Goal: Task Accomplishment & Management: Complete application form

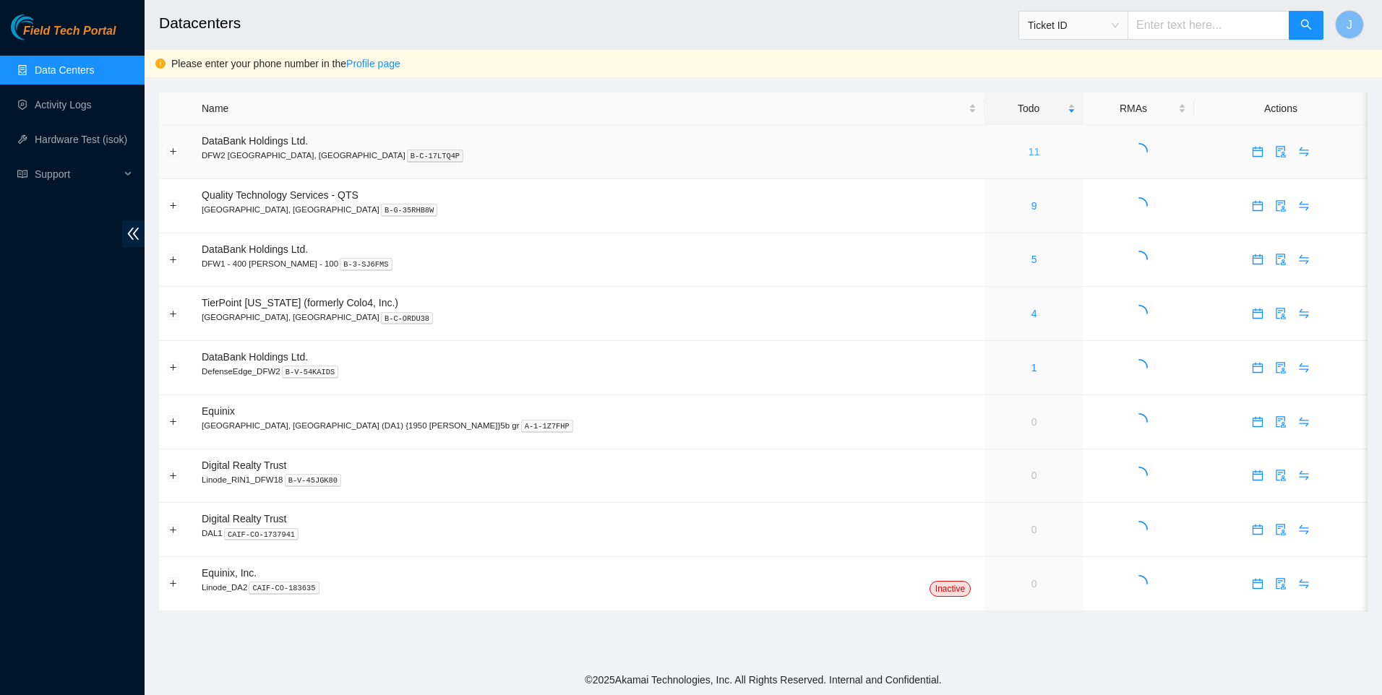
click at [1028, 151] on link "11" at bounding box center [1034, 152] width 12 height 12
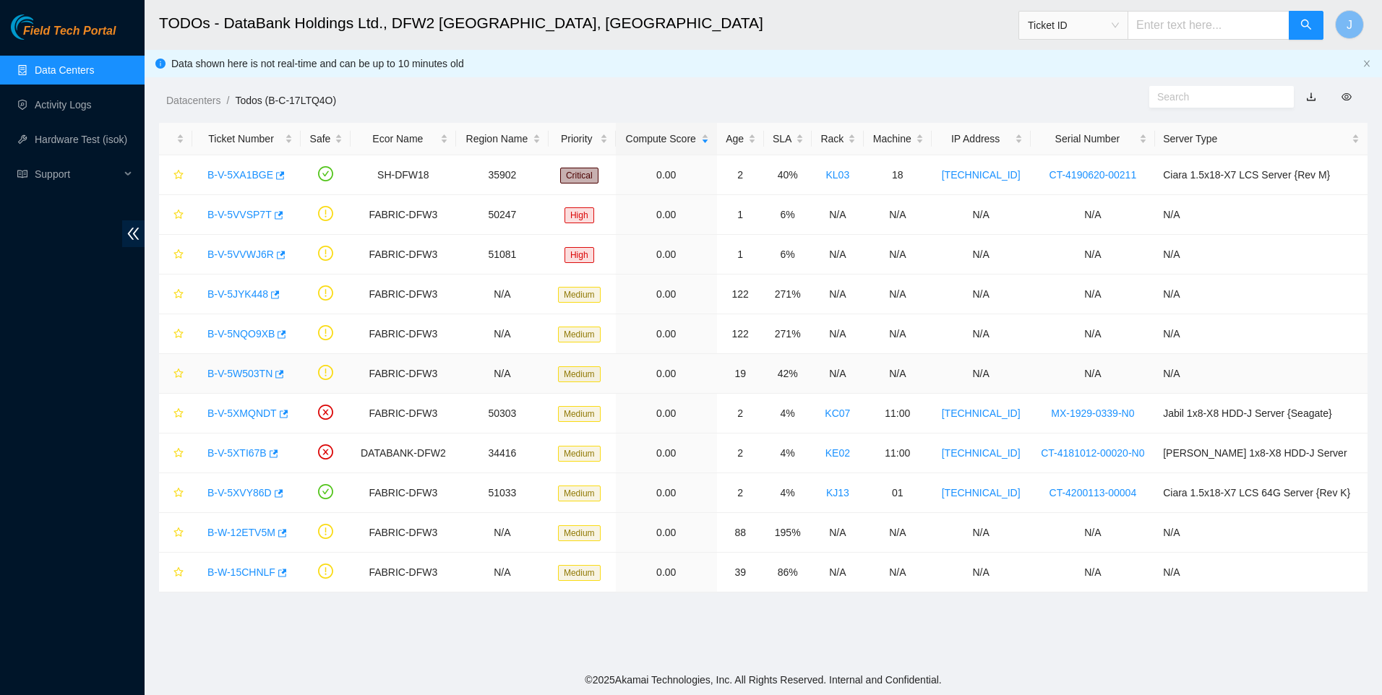
click at [249, 372] on link "B-V-5W503TN" at bounding box center [239, 374] width 65 height 12
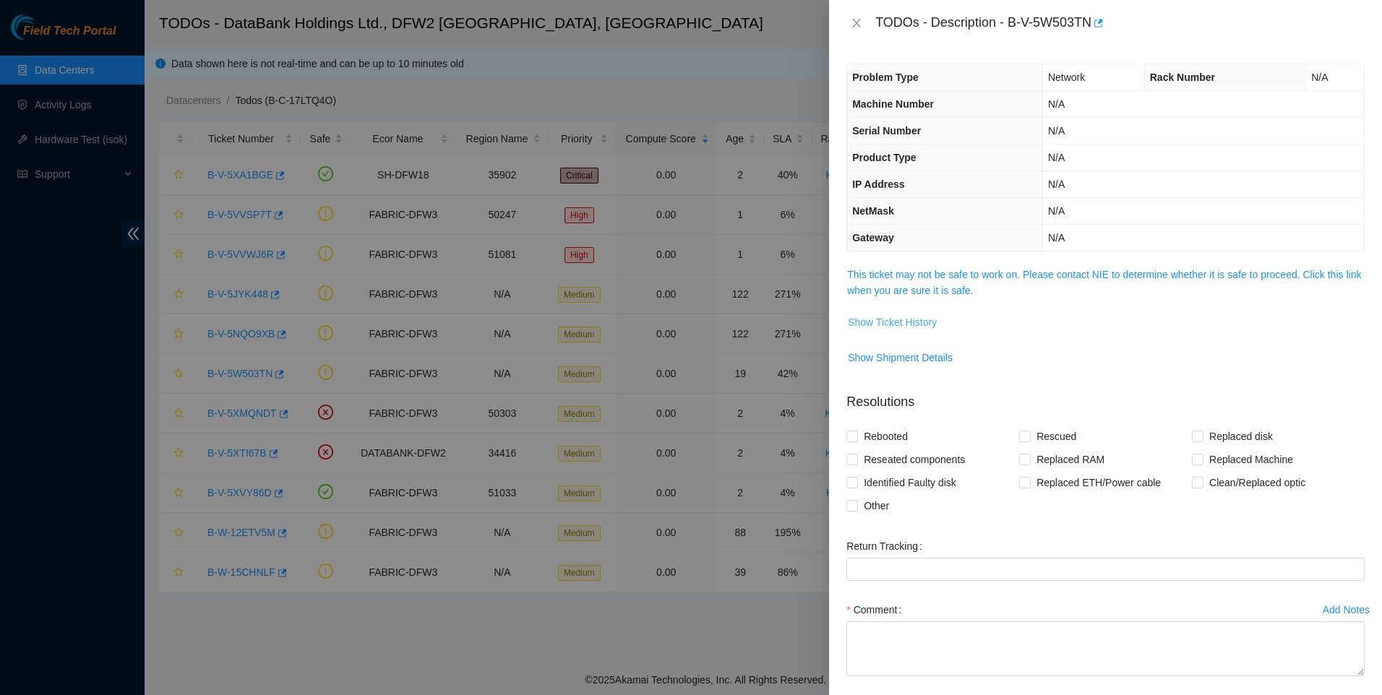
click at [921, 326] on span "Show Ticket History" at bounding box center [892, 322] width 89 height 16
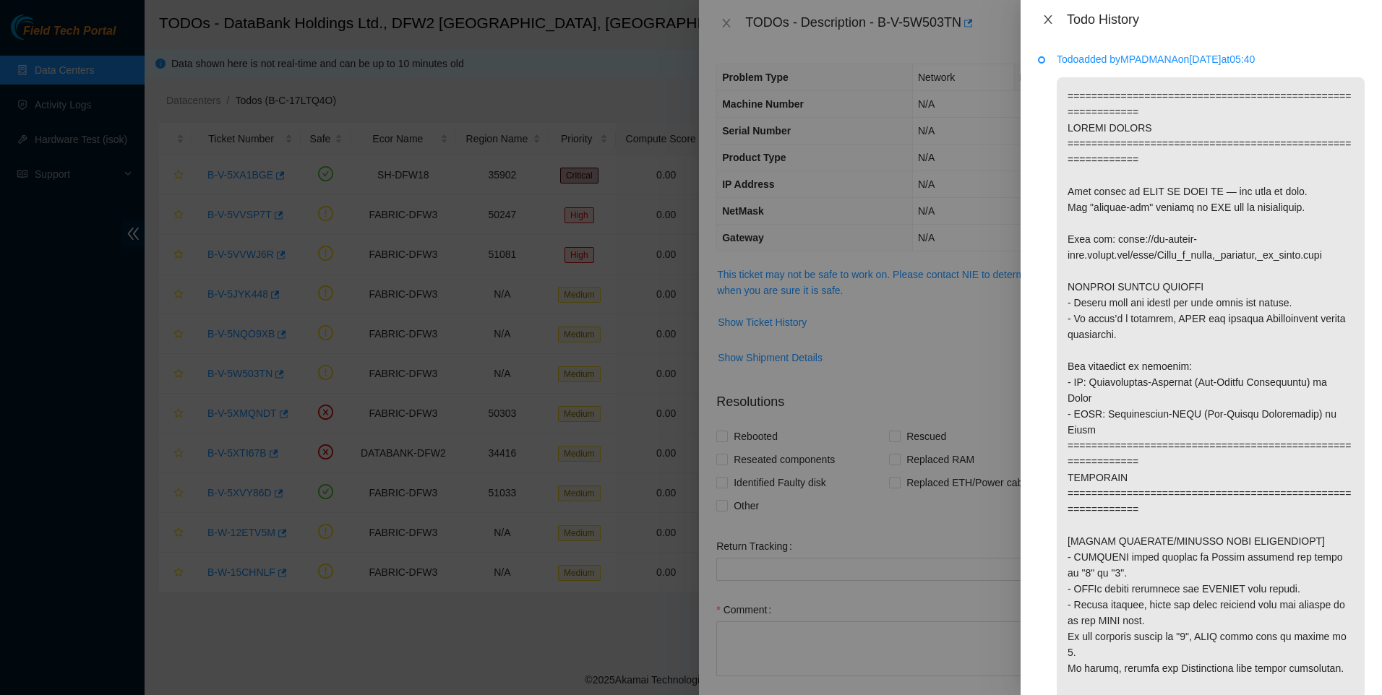
click at [1057, 22] on div "Todo History" at bounding box center [1201, 20] width 327 height 16
click at [1040, 21] on button "Close" at bounding box center [1048, 20] width 20 height 14
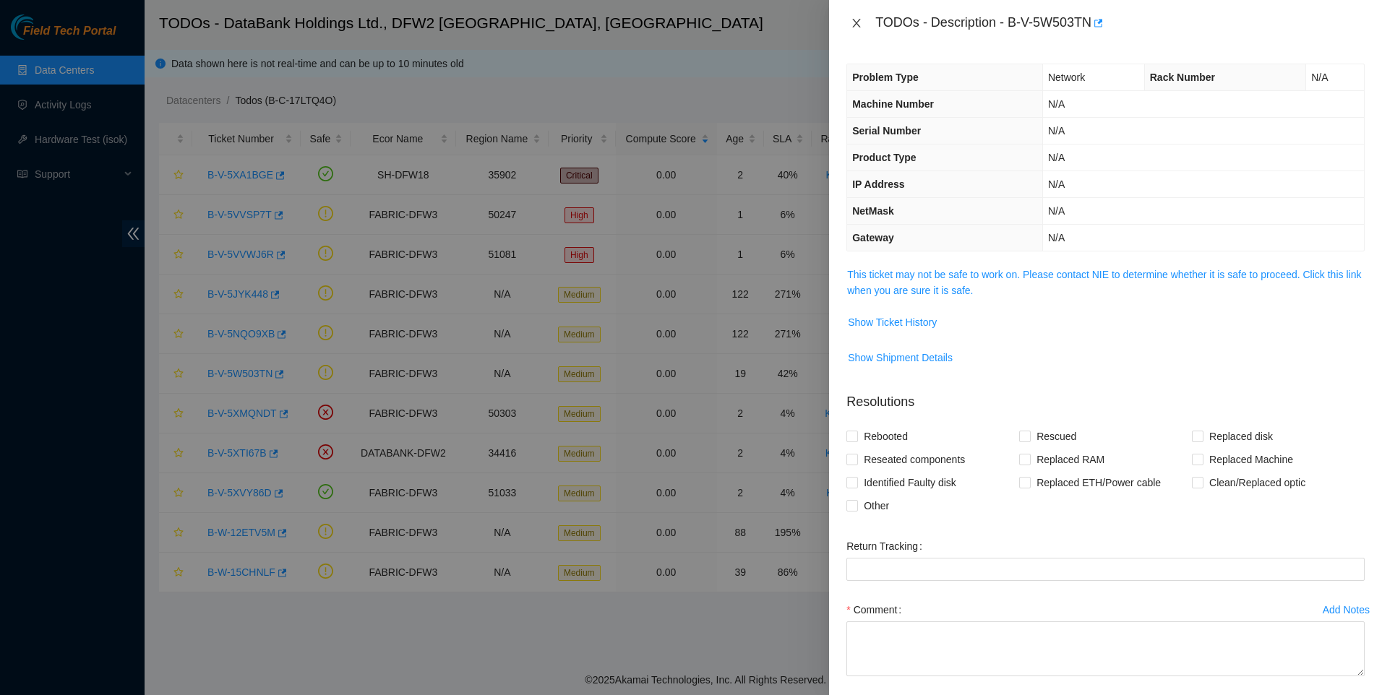
click at [848, 21] on div "TODOs - Description - B-V-5W503TN" at bounding box center [1105, 23] width 553 height 46
click at [861, 30] on div "TODOs - Description - B-V-5W503TN" at bounding box center [1105, 23] width 518 height 23
click at [860, 25] on icon "close" at bounding box center [857, 23] width 12 height 12
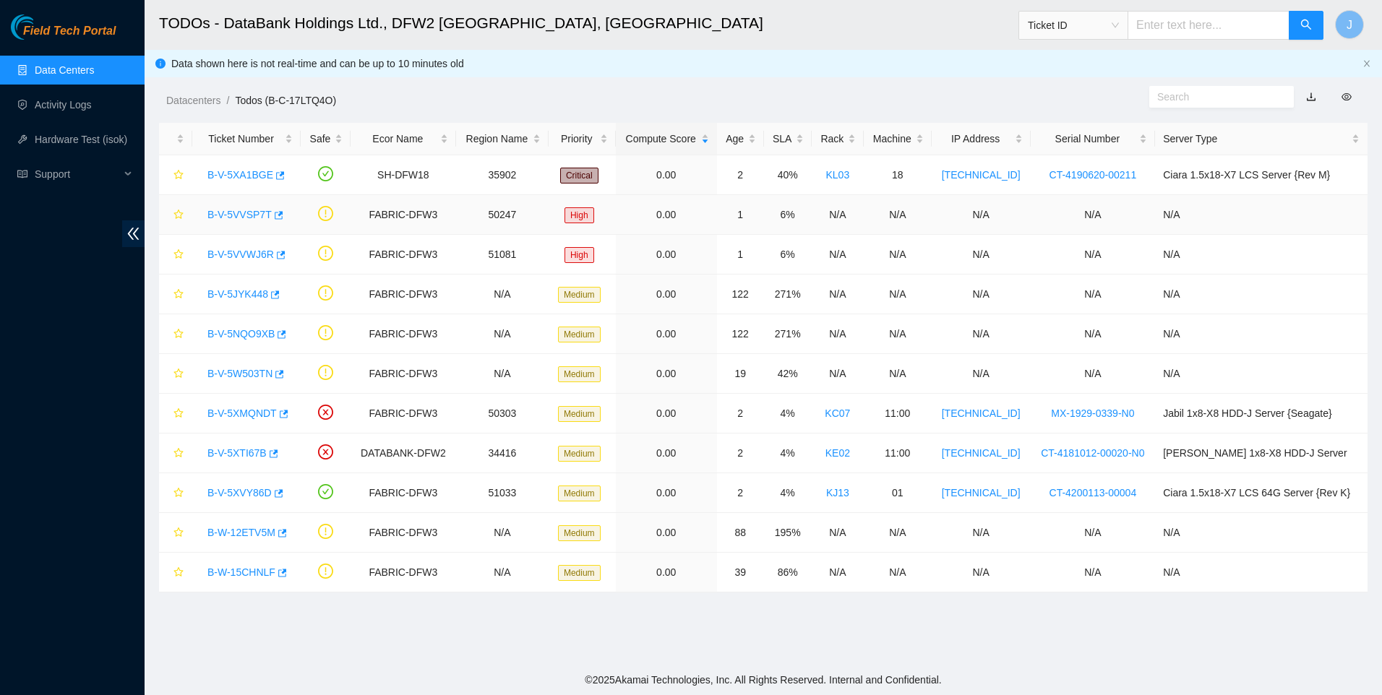
click at [243, 210] on link "B-V-5VVSP7T" at bounding box center [239, 215] width 64 height 12
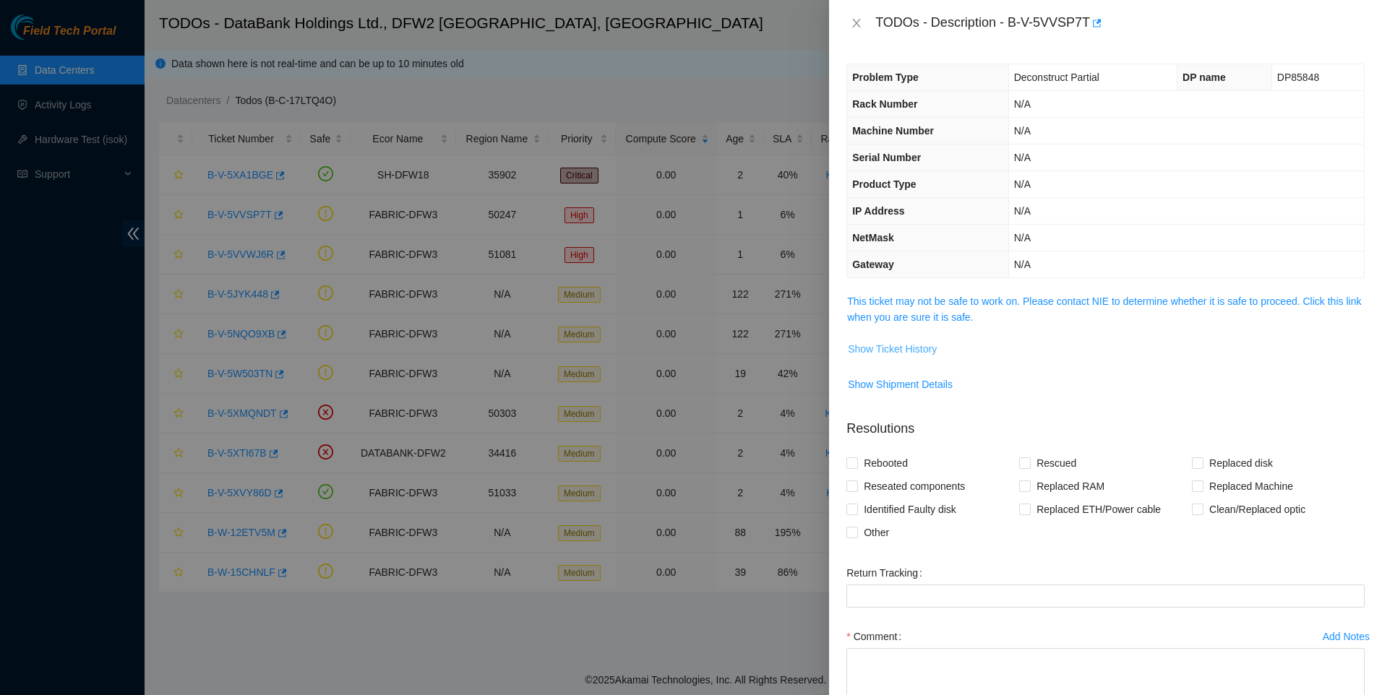
click at [921, 357] on button "Show Ticket History" at bounding box center [892, 348] width 90 height 23
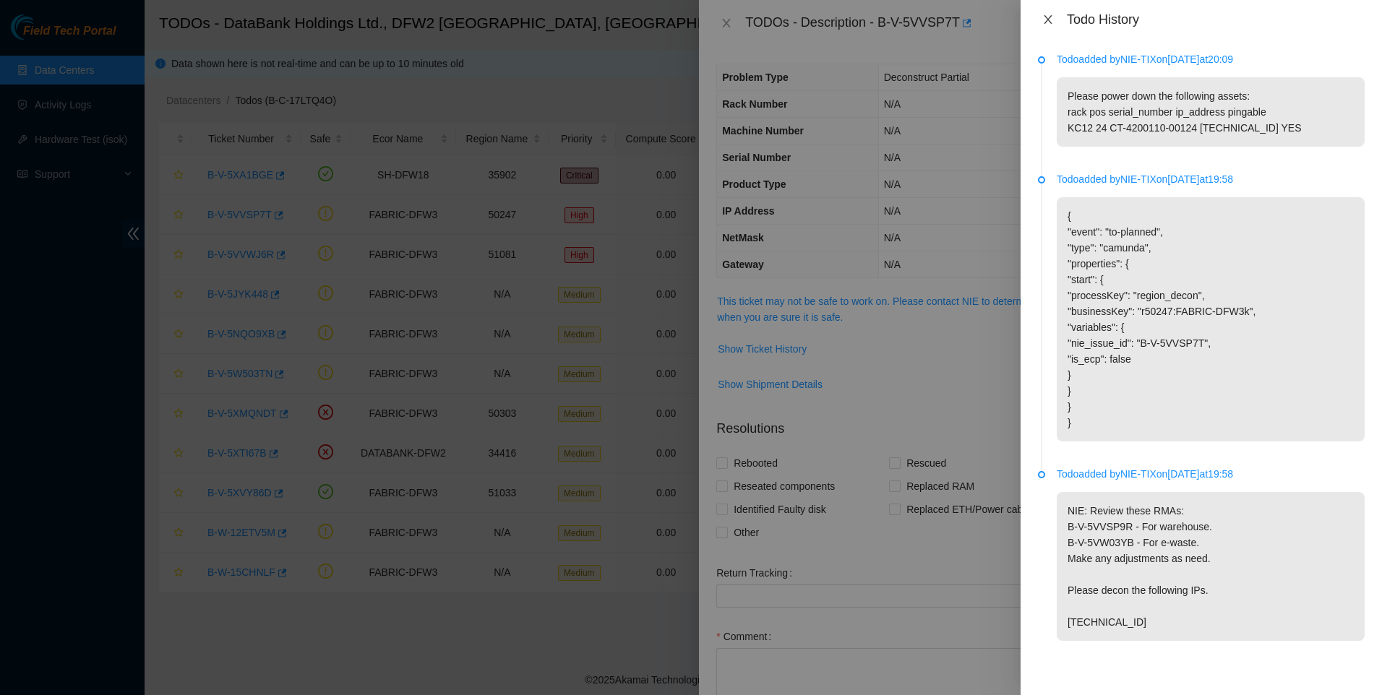
click at [1055, 15] on button "Close" at bounding box center [1048, 20] width 20 height 14
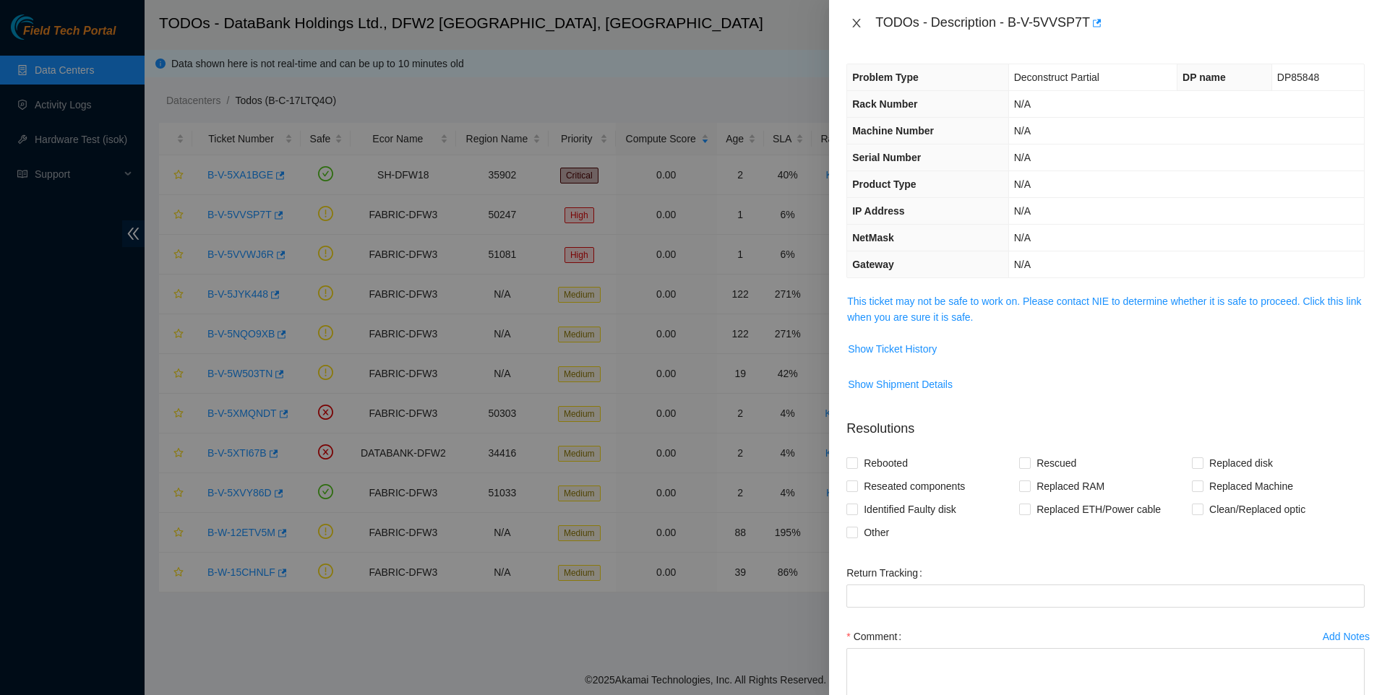
click at [862, 24] on icon "close" at bounding box center [857, 23] width 12 height 12
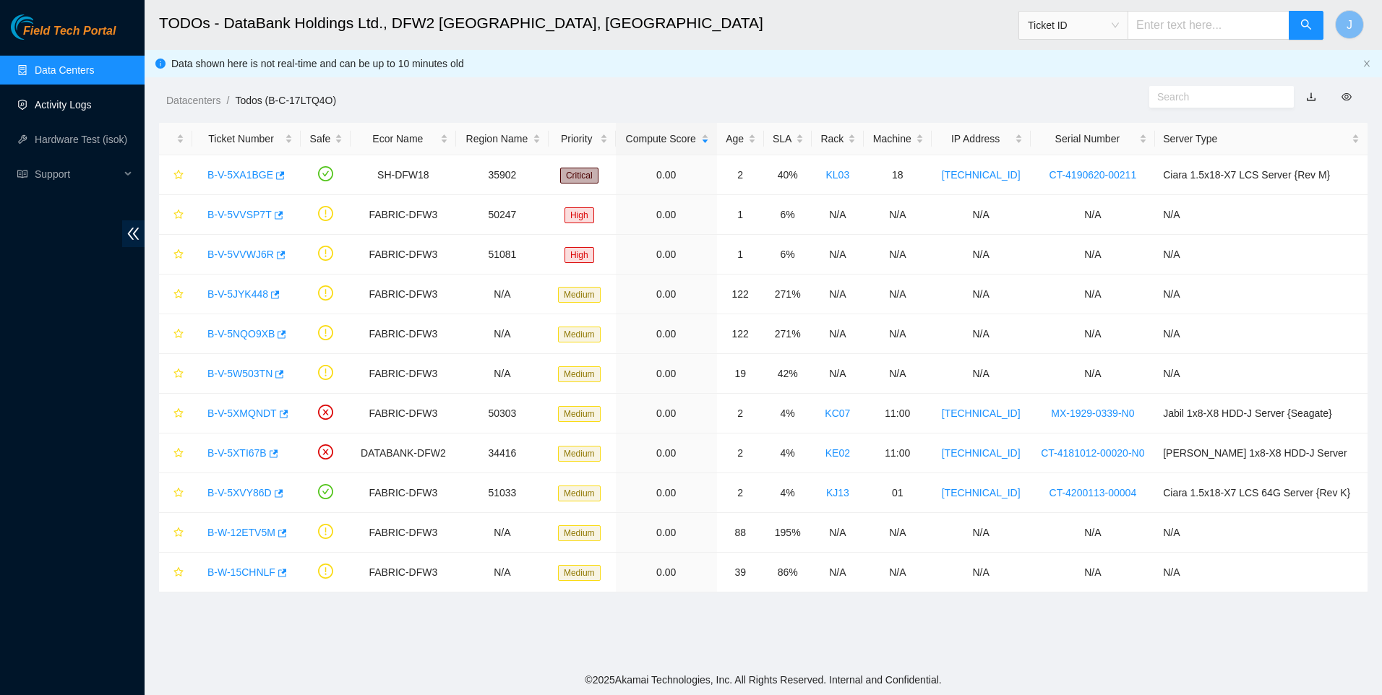
click at [53, 99] on link "Activity Logs" at bounding box center [63, 105] width 57 height 12
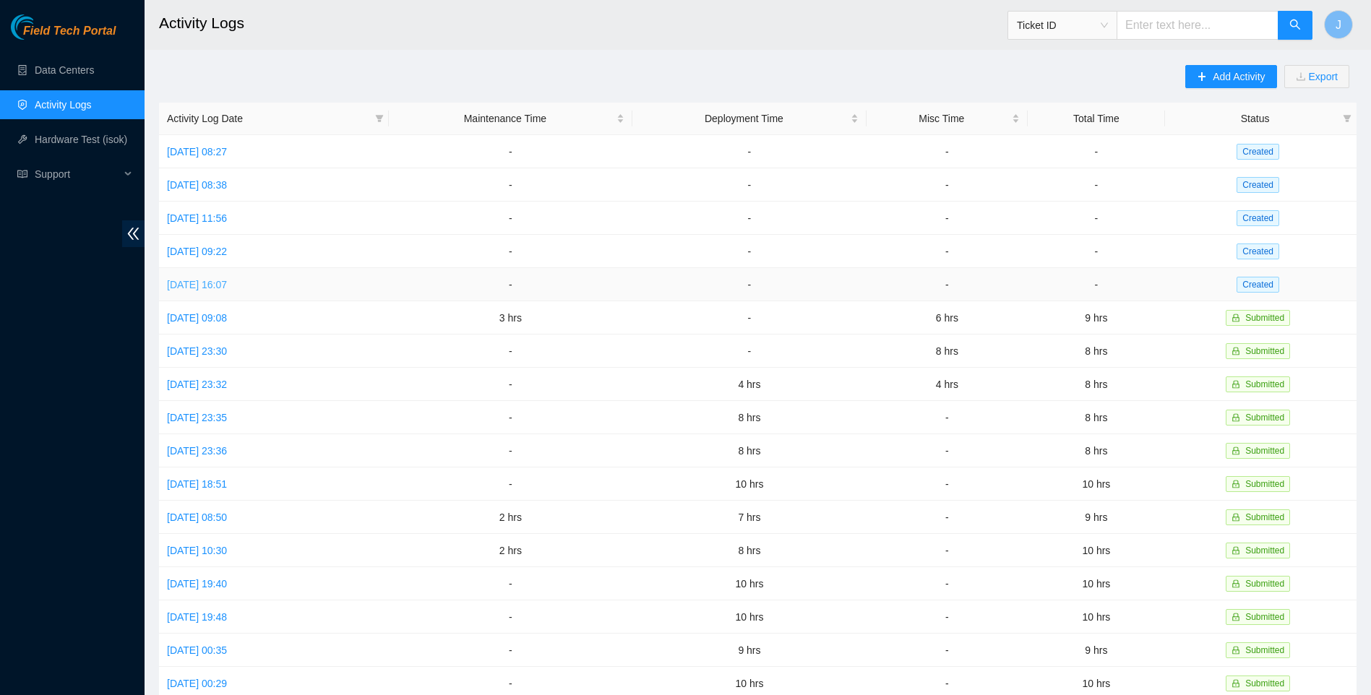
click at [216, 279] on link "[DATE] 16:07" at bounding box center [197, 285] width 60 height 12
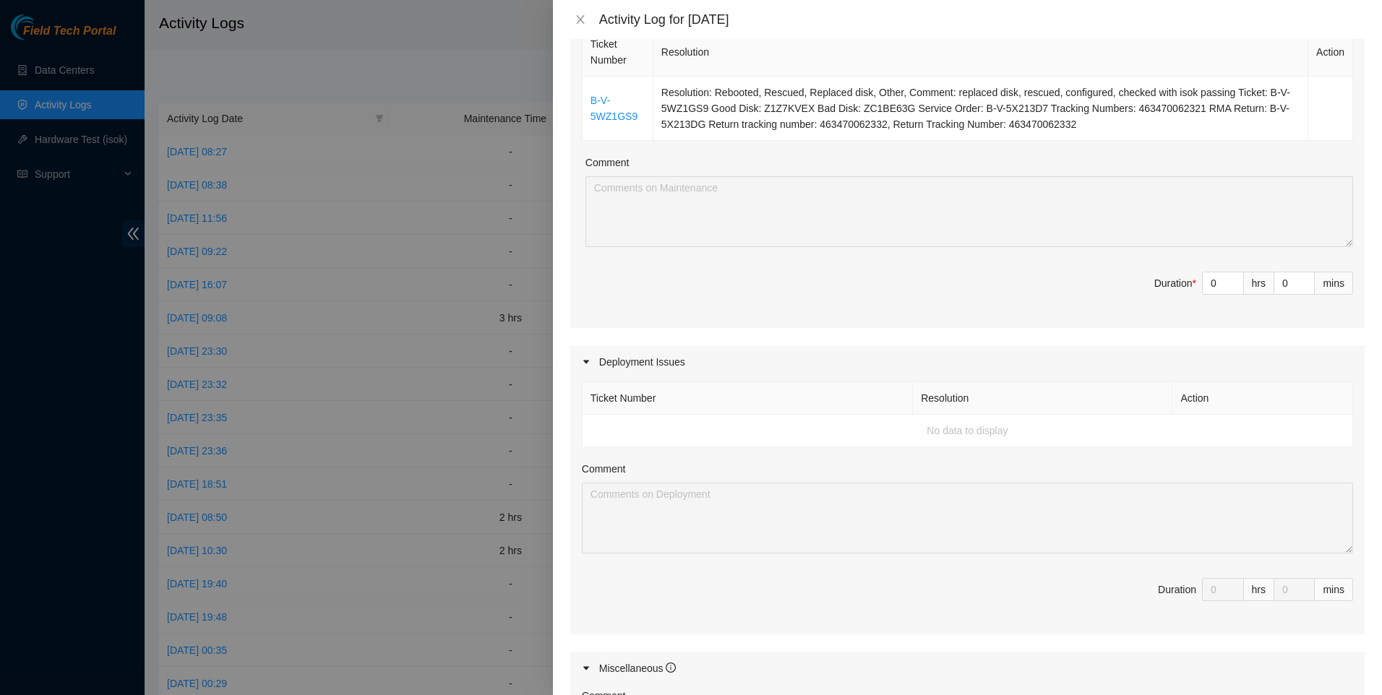
scroll to position [171, 0]
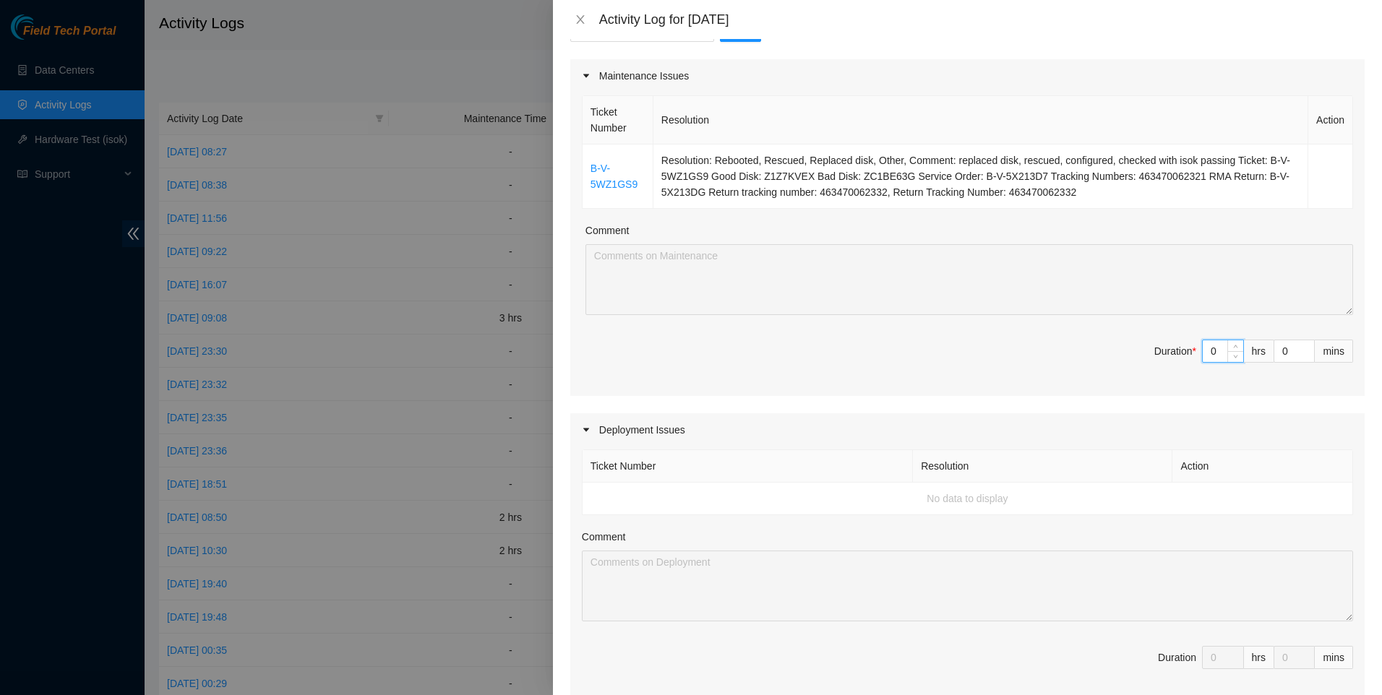
drag, startPoint x: 1215, startPoint y: 354, endPoint x: 1133, endPoint y: 358, distance: 81.7
click at [1134, 357] on span "Duration * 0 hrs 0 mins" at bounding box center [967, 360] width 771 height 40
type input "4"
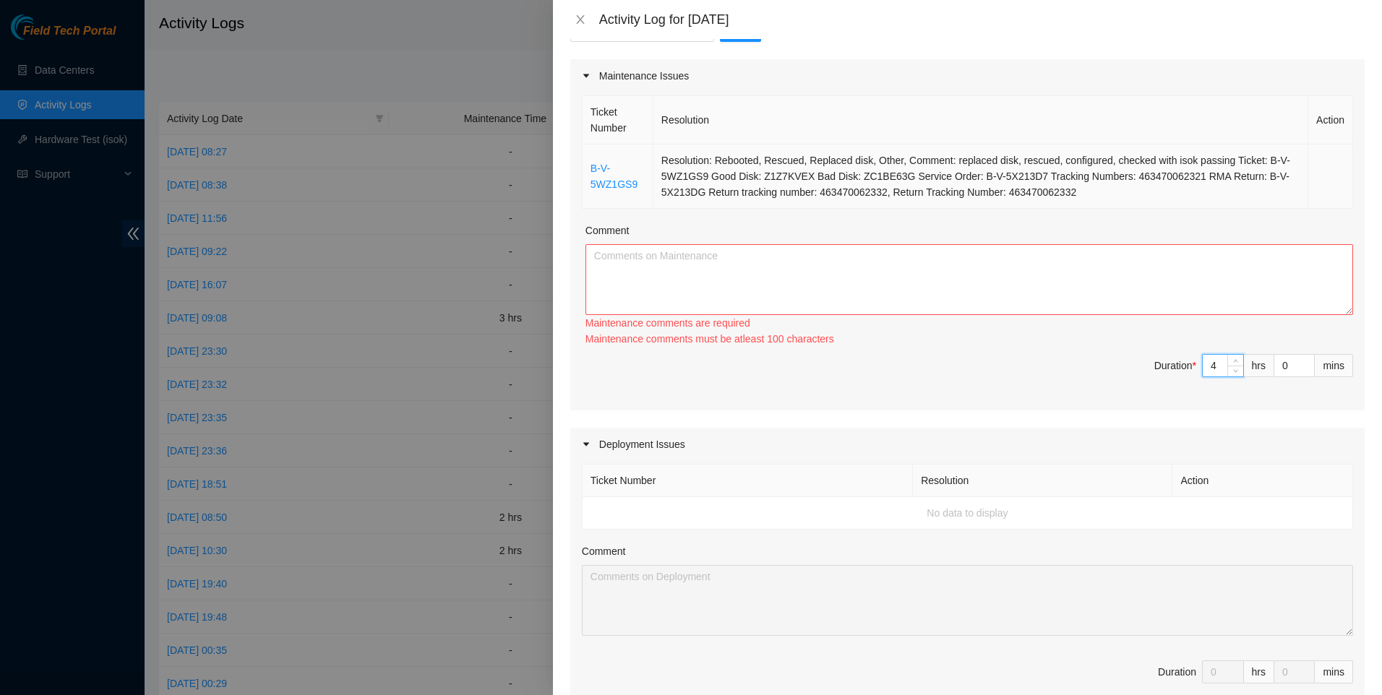
type input "4"
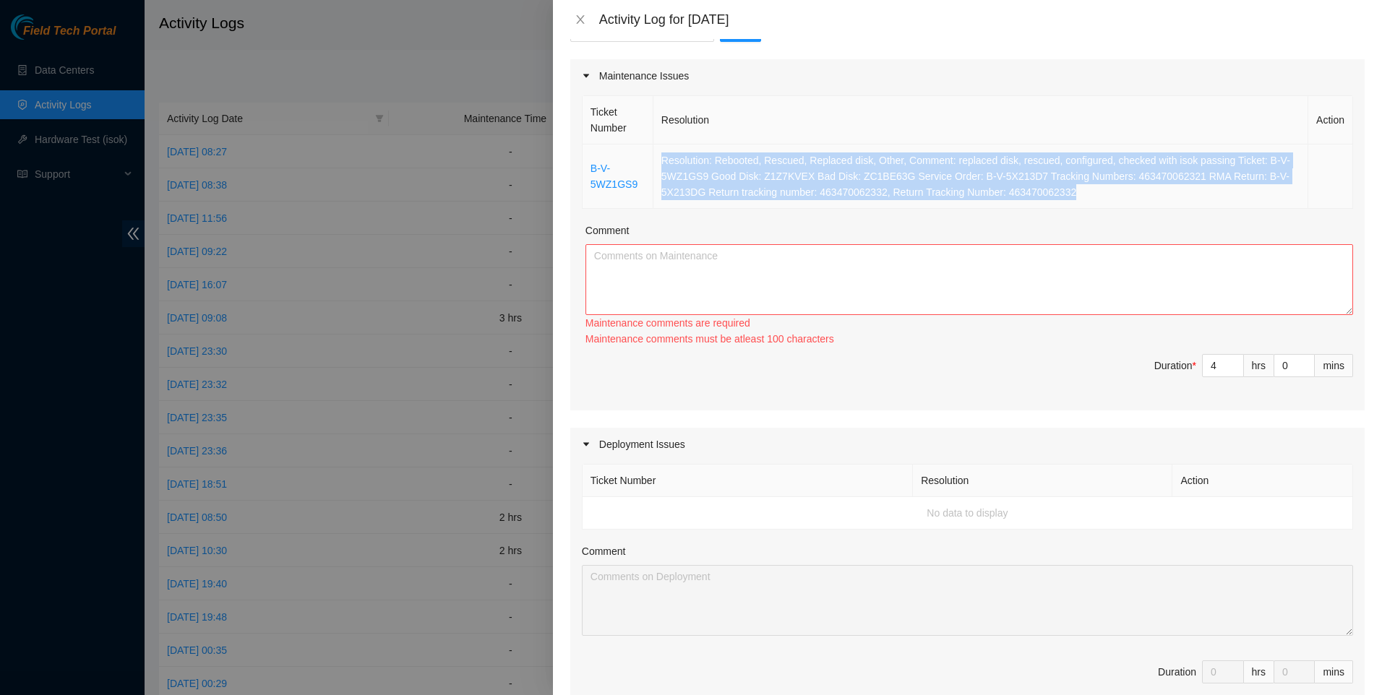
drag, startPoint x: 1072, startPoint y: 195, endPoint x: 658, endPoint y: 158, distance: 415.1
click at [658, 158] on td "Resolution: Rebooted, Rescued, Replaced disk, Other, Comment: replaced disk, re…" at bounding box center [980, 177] width 655 height 64
drag, startPoint x: 658, startPoint y: 158, endPoint x: 598, endPoint y: 182, distance: 64.8
click at [601, 178] on link "B-V-5WZ1GS9" at bounding box center [613, 176] width 47 height 27
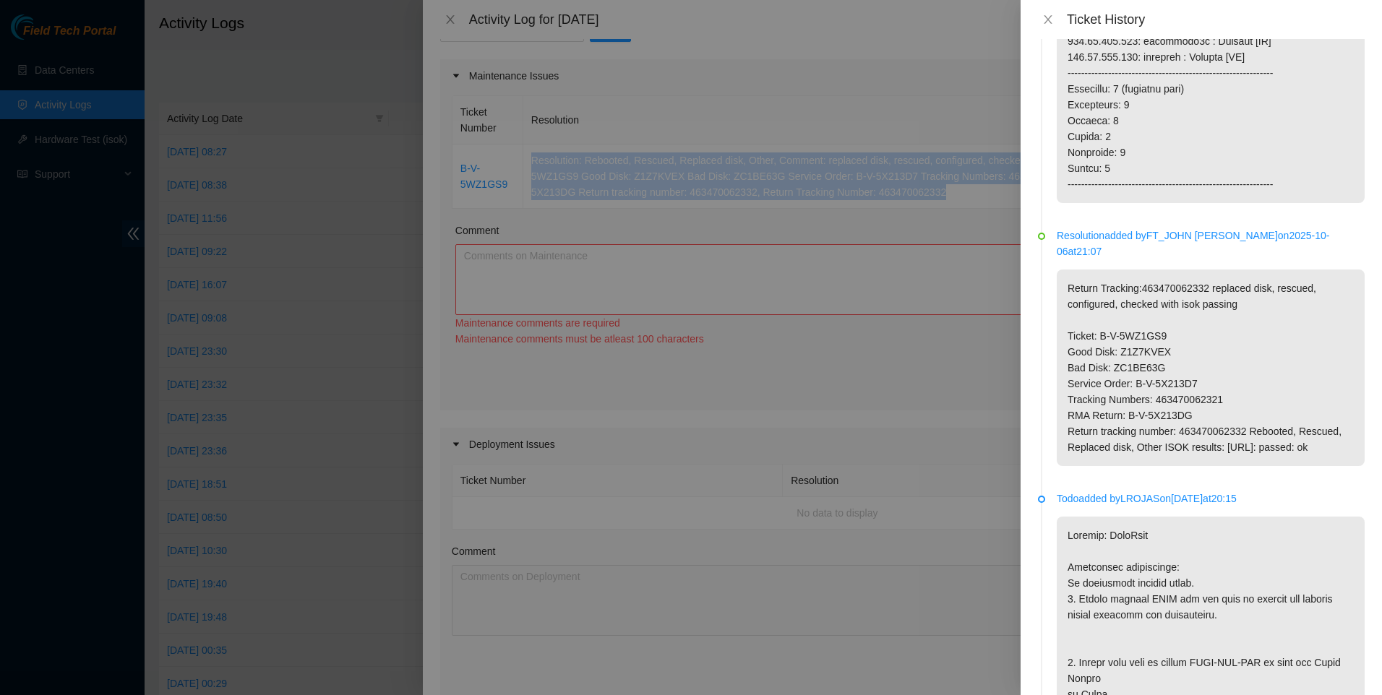
scroll to position [771, 0]
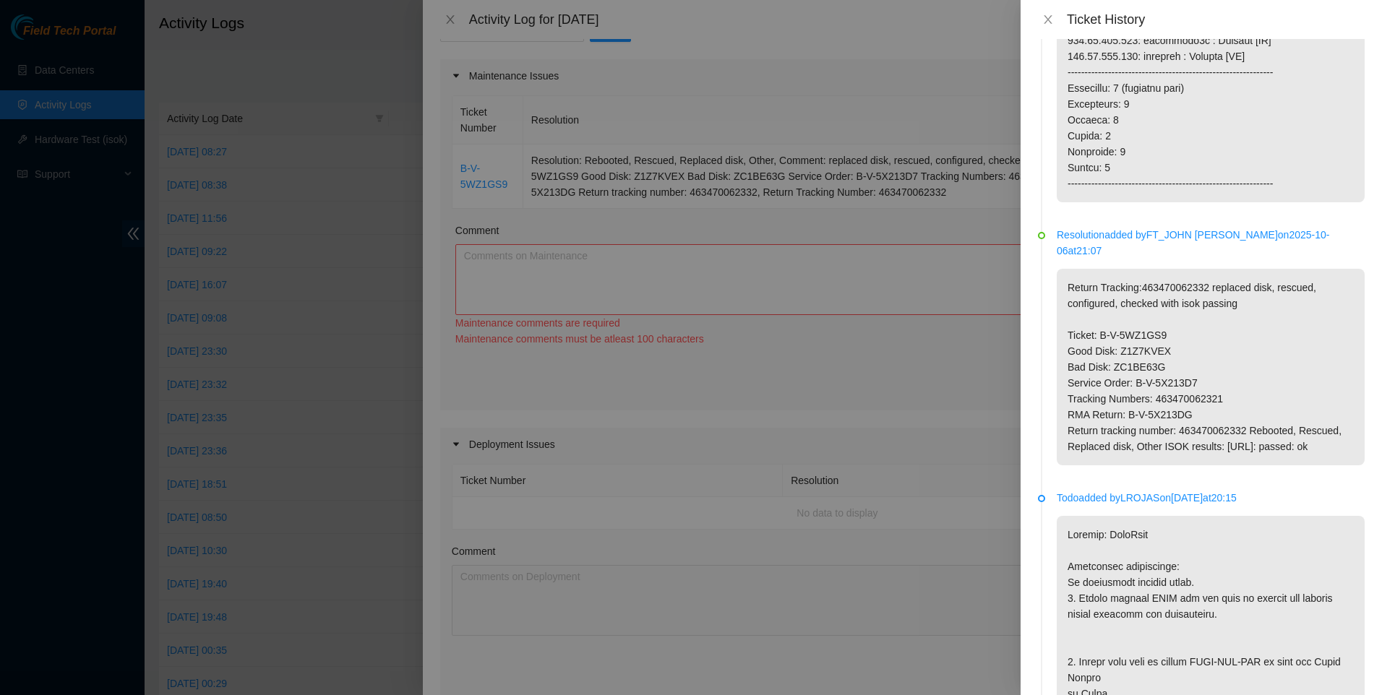
click at [1059, 270] on p "Return Tracking:463470062332 replaced disk, rescued, configured, checked with i…" at bounding box center [1211, 367] width 308 height 197
drag, startPoint x: 1205, startPoint y: 272, endPoint x: 1371, endPoint y: 440, distance: 236.1
click at [1371, 440] on div "Resolution added by update-tix on [DATE] 06:53 Resolution added by FT_JOHN [PER…" at bounding box center [1200, 367] width 361 height 656
copy p "replaced disk, rescued, configured, checked with isok passing Ticket: B-V-5WZ1G…"
click at [805, 272] on div at bounding box center [691, 347] width 1382 height 695
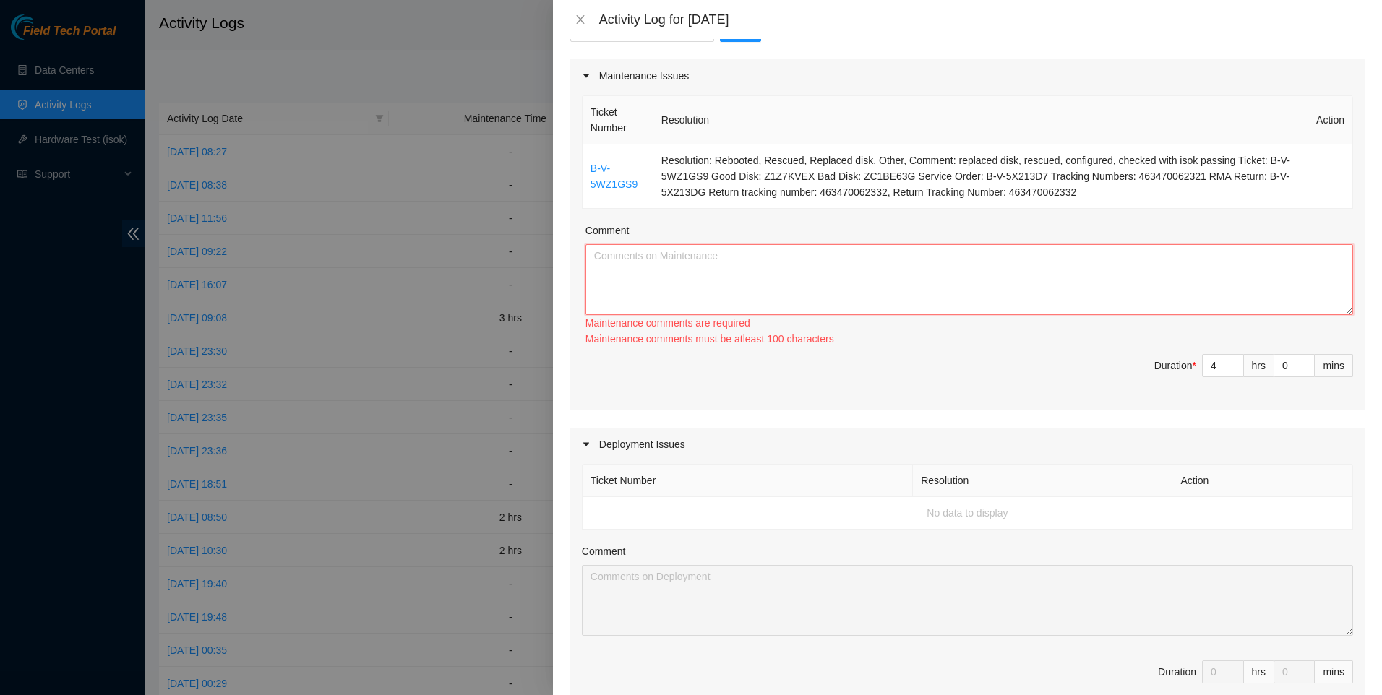
click at [832, 278] on textarea "Comment" at bounding box center [968, 279] width 767 height 71
paste textarea "replaced disk, rescued, configured, checked with isok passing Ticket: B-V-5WZ1G…"
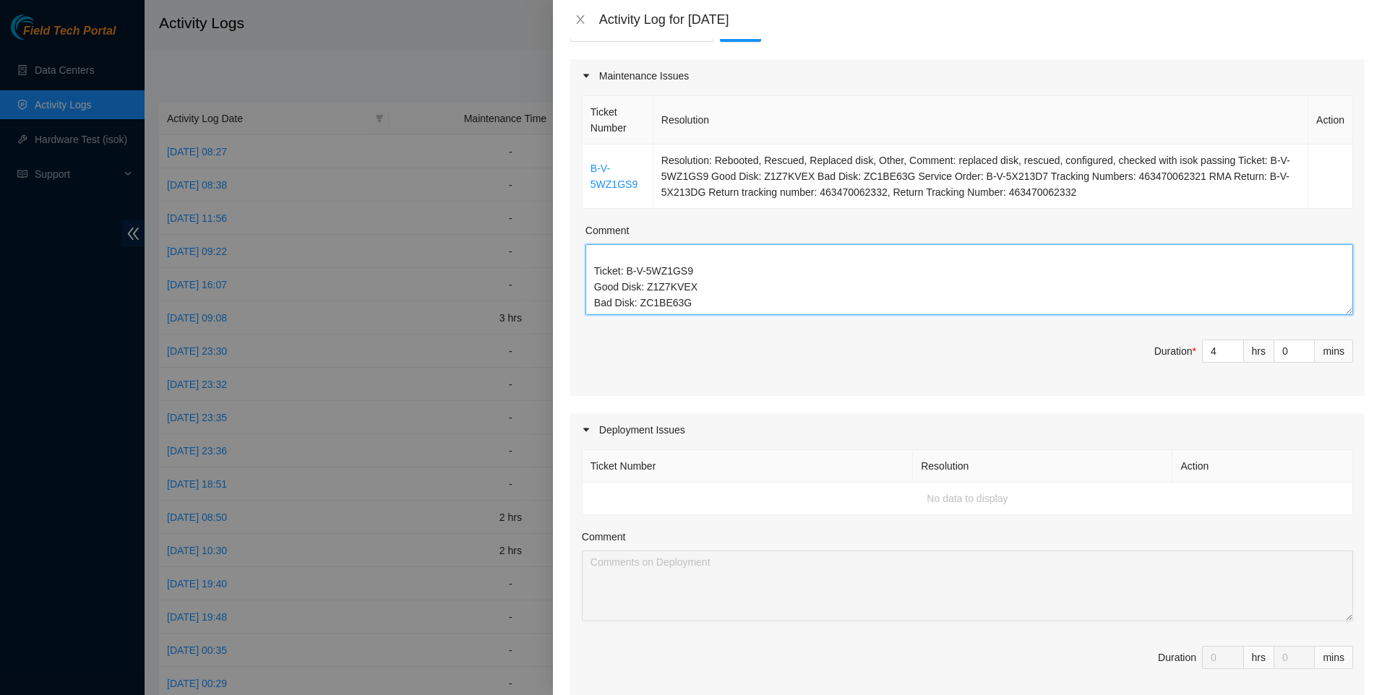
scroll to position [0, 0]
click at [923, 259] on textarea "replaced disk, rescued, configured, checked with isok passing Ticket: B-V-5WZ1G…" at bounding box center [968, 279] width 767 height 71
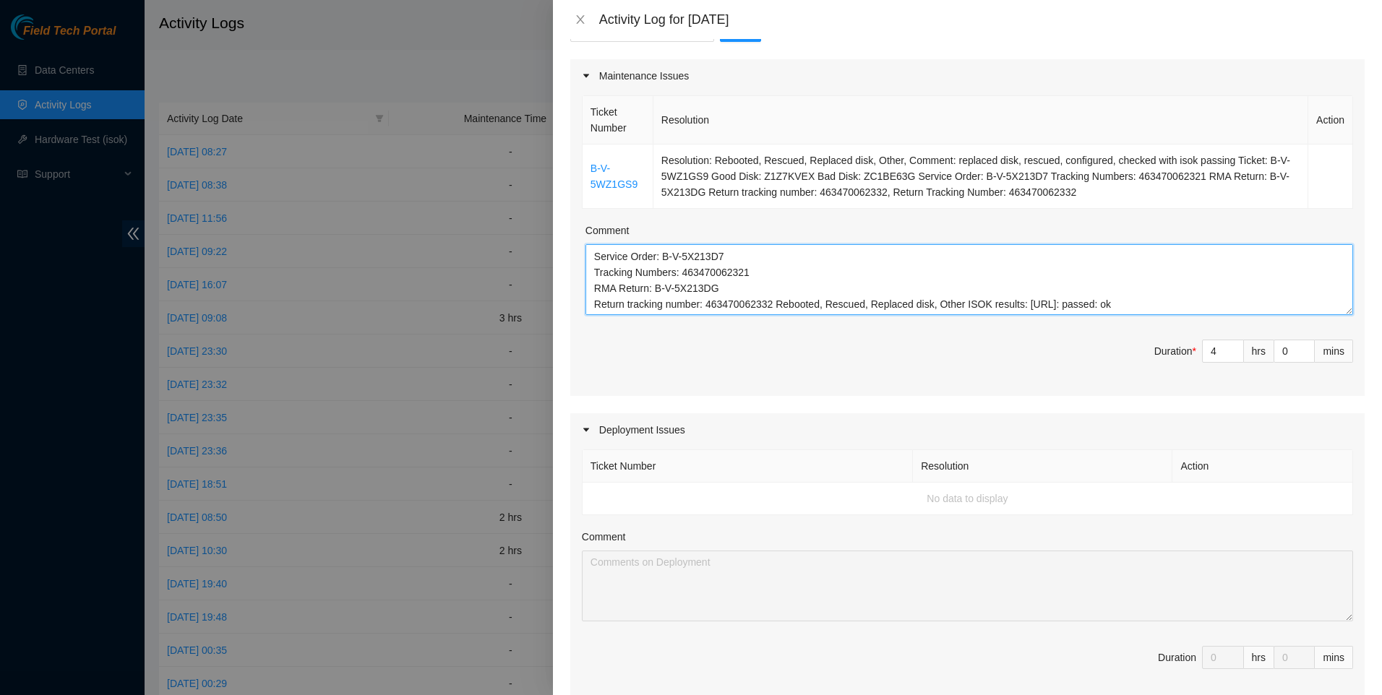
scroll to position [79, 0]
type textarea "replaced disk, rescued, configured, checked with isok passing Ticket: B-V-5WZ1G…"
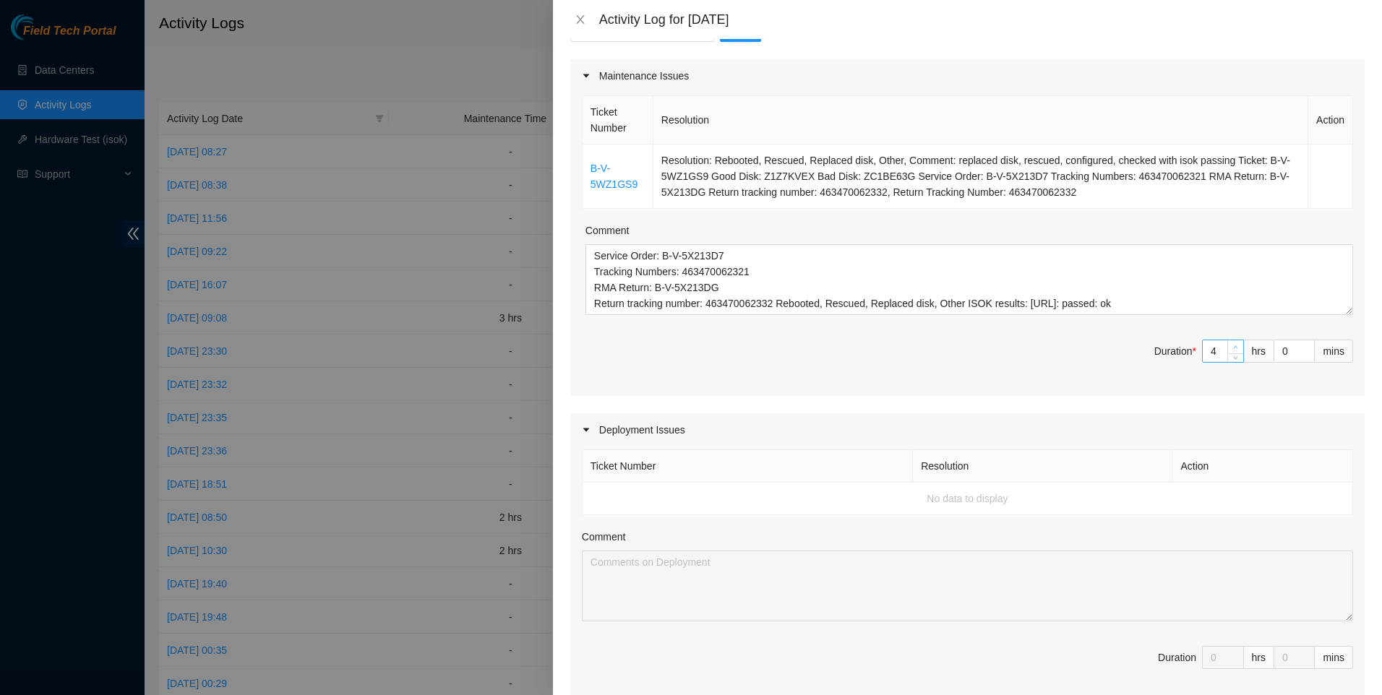
type input "5"
click at [1227, 350] on span "Increase Value" at bounding box center [1235, 346] width 16 height 13
type input "4"
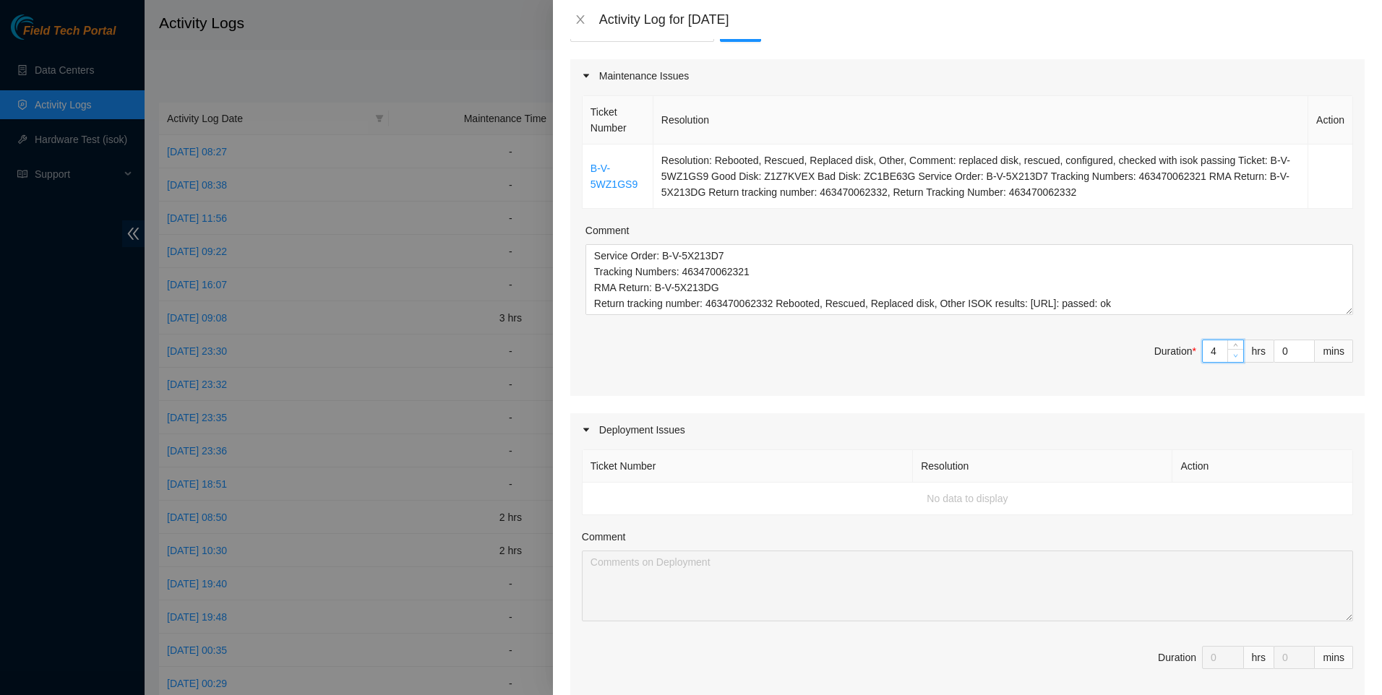
click at [1233, 356] on icon "down" at bounding box center [1235, 355] width 5 height 5
type input "3"
click at [1234, 356] on icon "down" at bounding box center [1236, 355] width 4 height 3
click at [1023, 370] on span "Duration * 3 hrs 0 mins" at bounding box center [967, 360] width 771 height 40
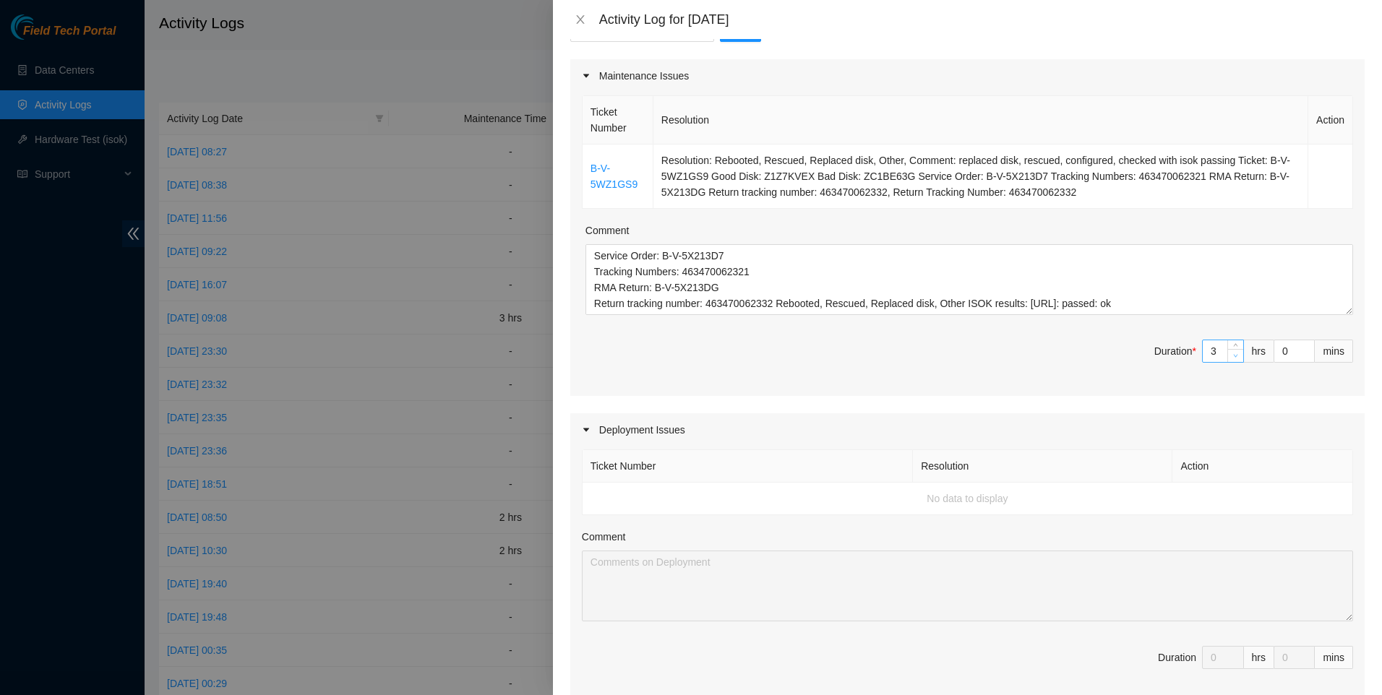
type input "2"
click at [1229, 358] on span "Decrease Value" at bounding box center [1235, 355] width 16 height 13
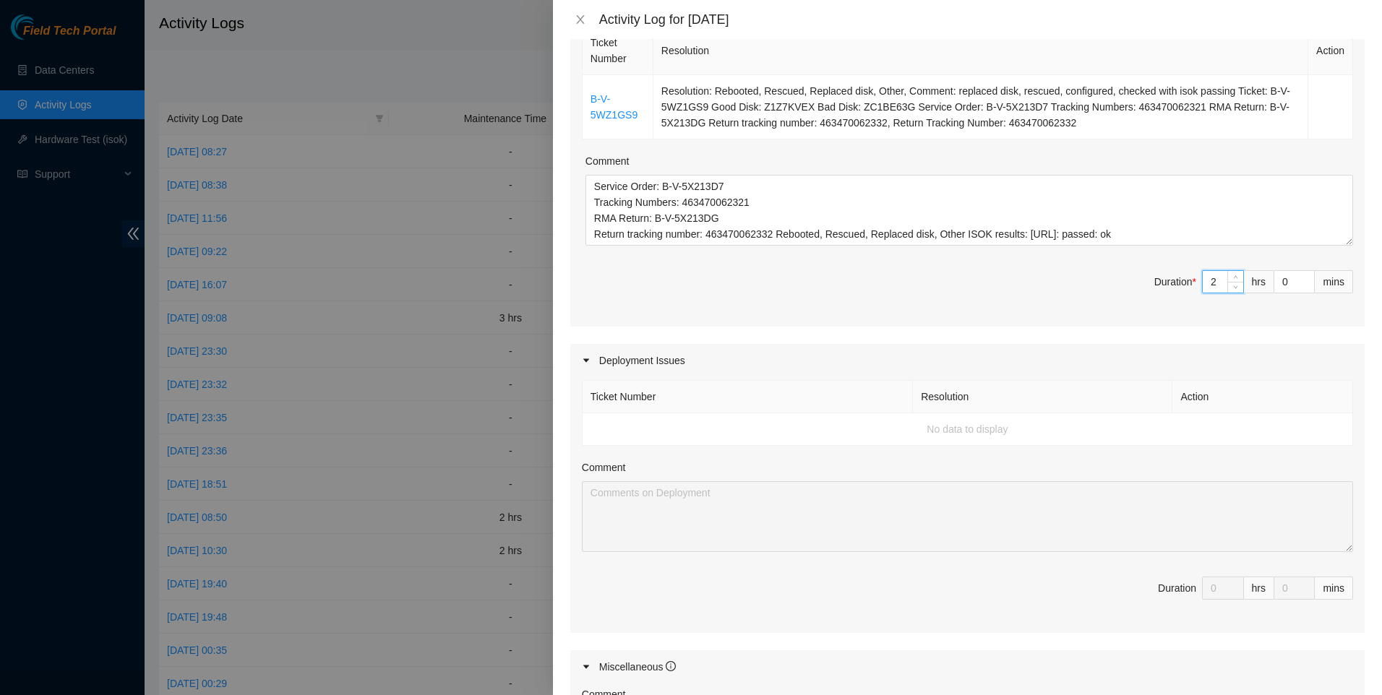
scroll to position [556, 0]
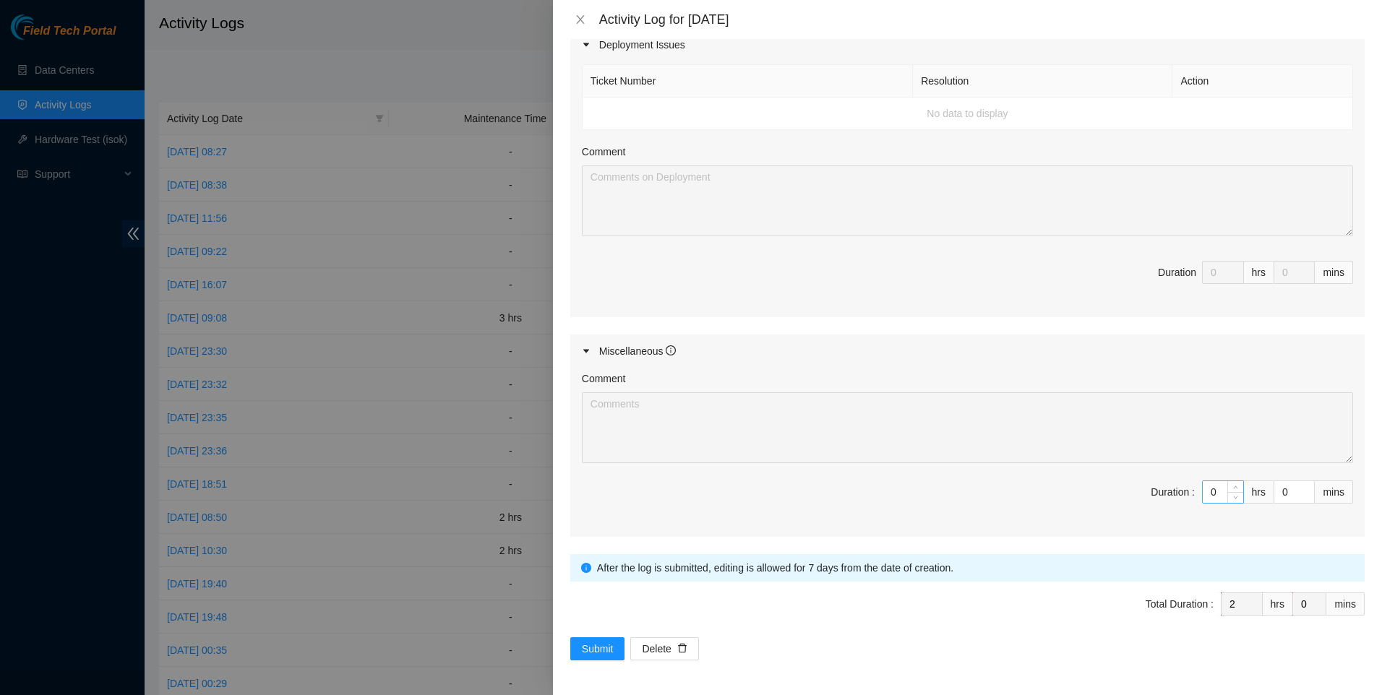
click at [1212, 494] on input "0" at bounding box center [1223, 492] width 40 height 22
type input "7"
type input "9"
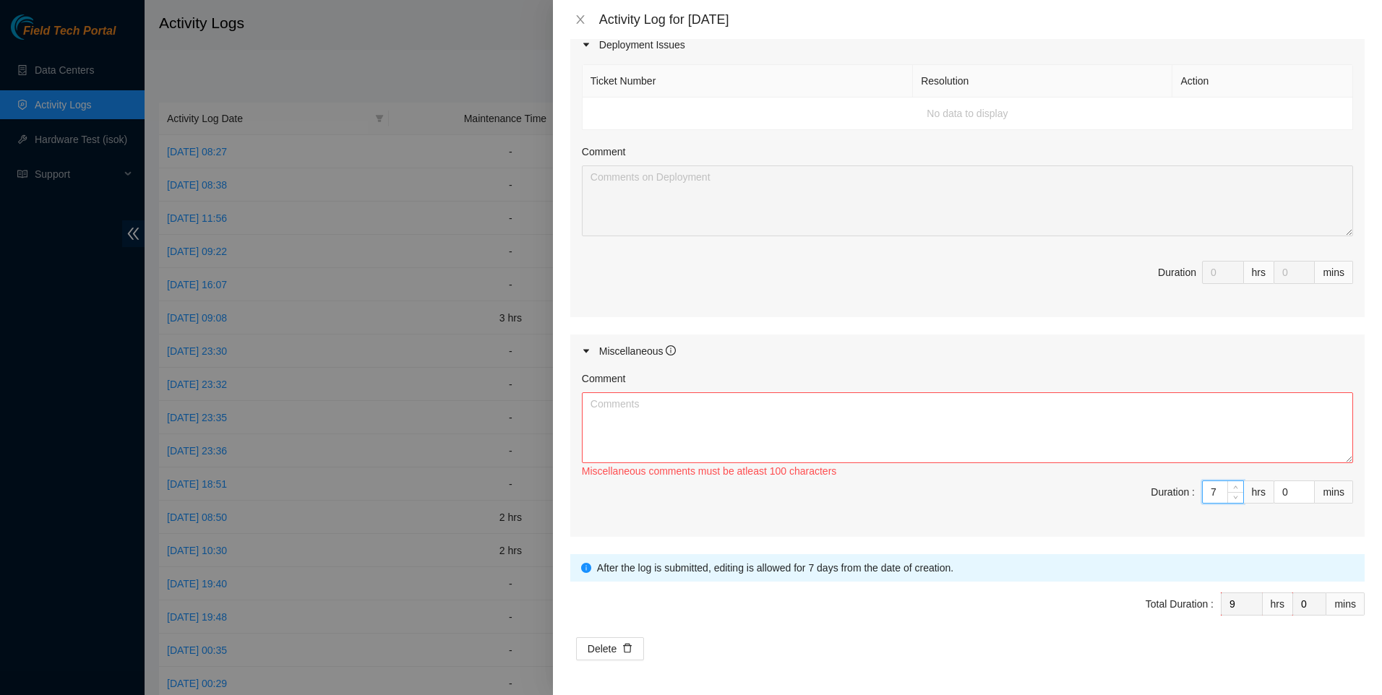
type input "7"
click at [1002, 414] on textarea "Comment" at bounding box center [967, 427] width 771 height 71
